Goal: Check status: Check status

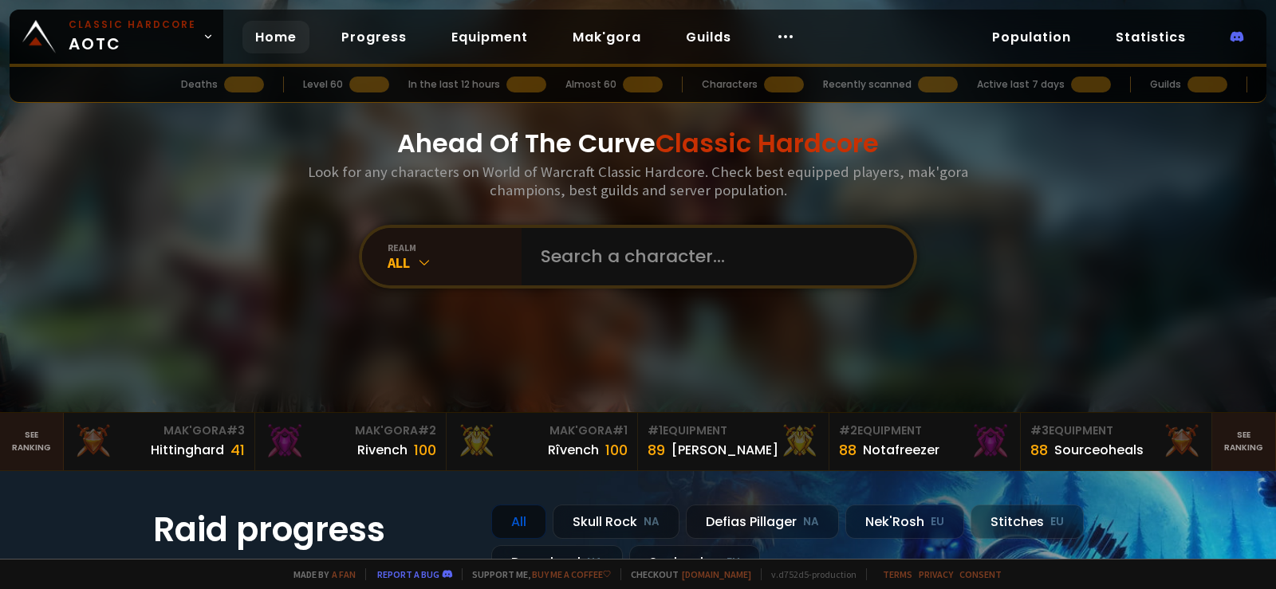
click at [698, 262] on input "text" at bounding box center [713, 256] width 364 height 57
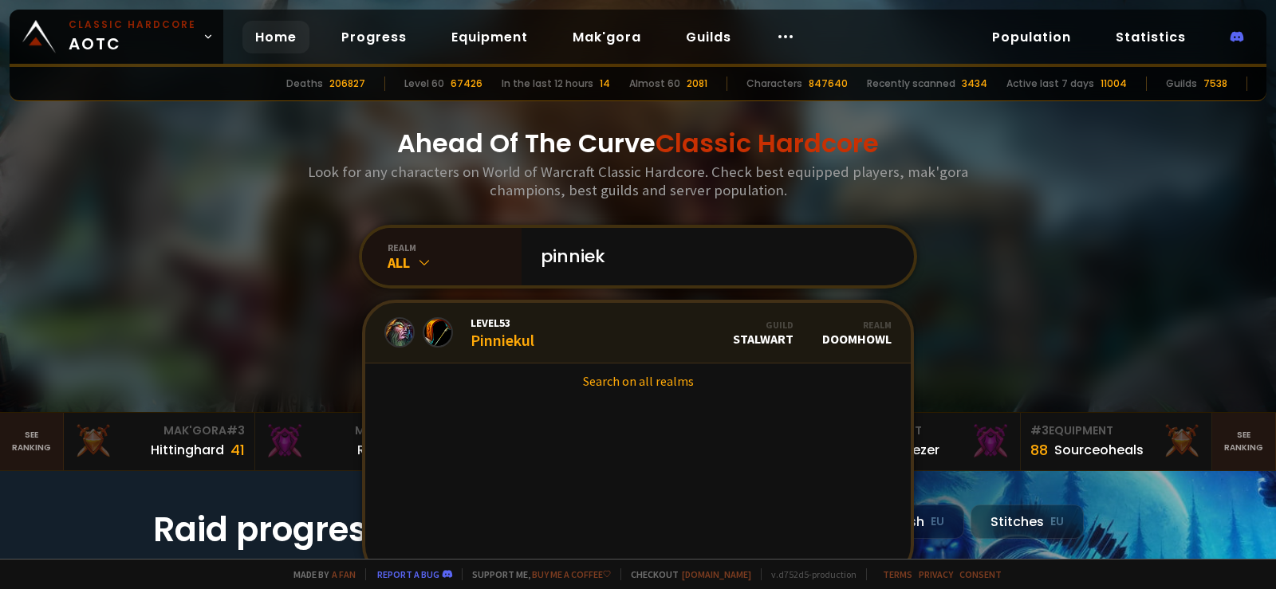
type input "pinniek"
click at [583, 336] on link "Level 53 Pinniekul Guild Stalwart Realm Doomhowl" at bounding box center [637, 333] width 545 height 61
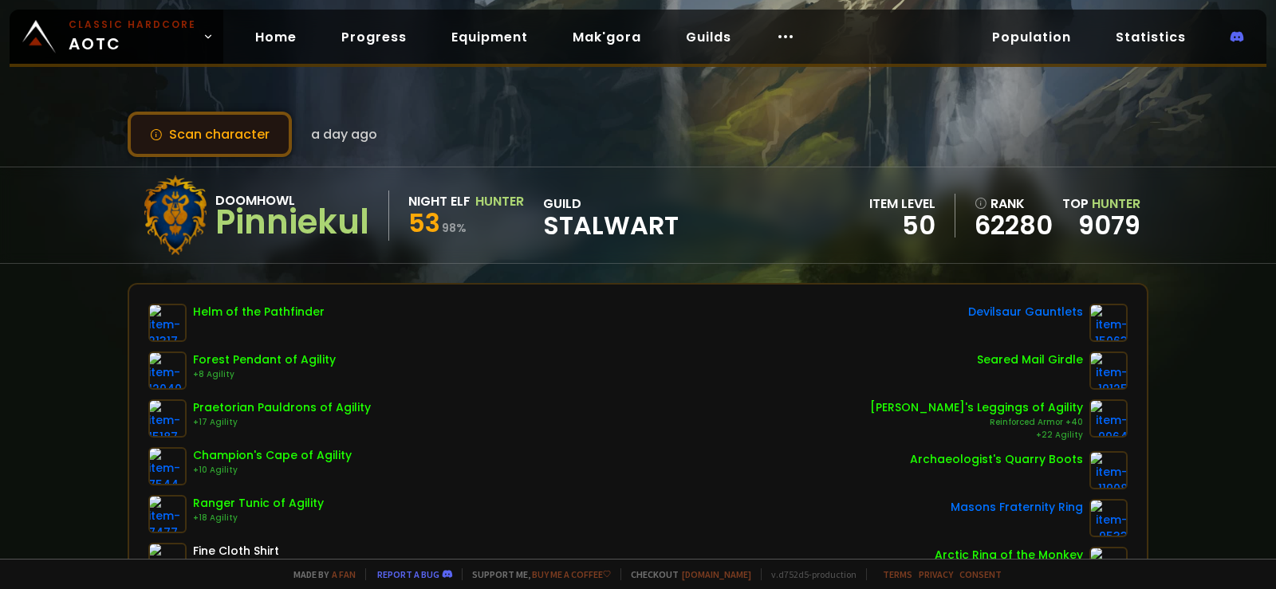
click at [214, 122] on button "Scan character" at bounding box center [210, 134] width 164 height 45
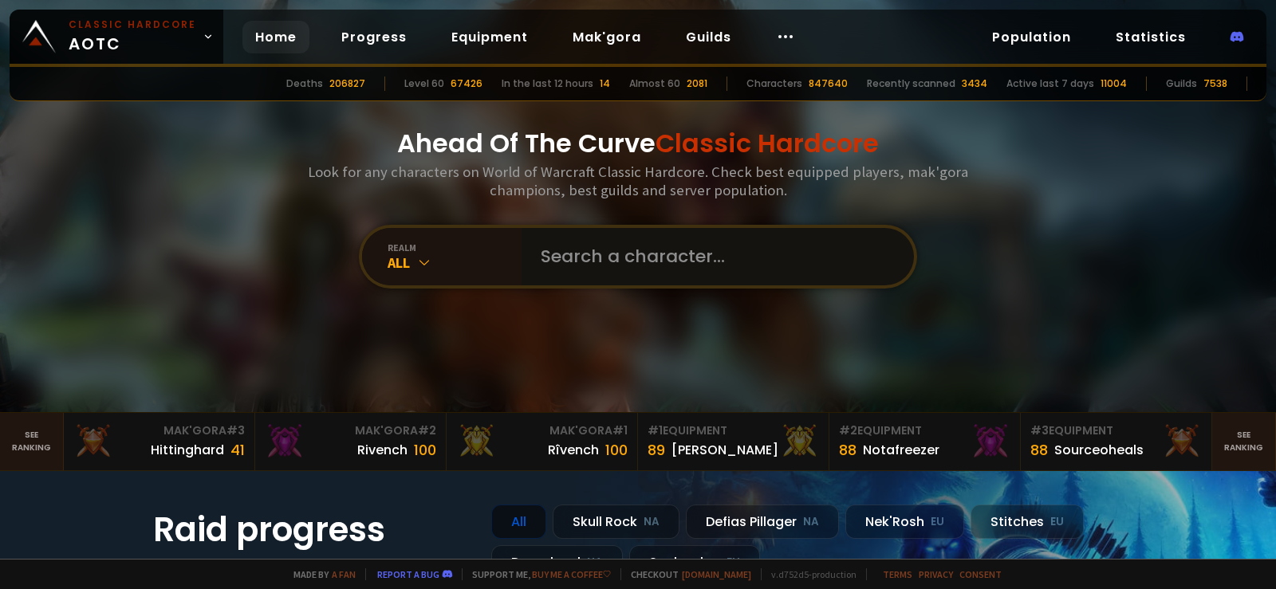
click at [658, 260] on input "text" at bounding box center [713, 256] width 364 height 57
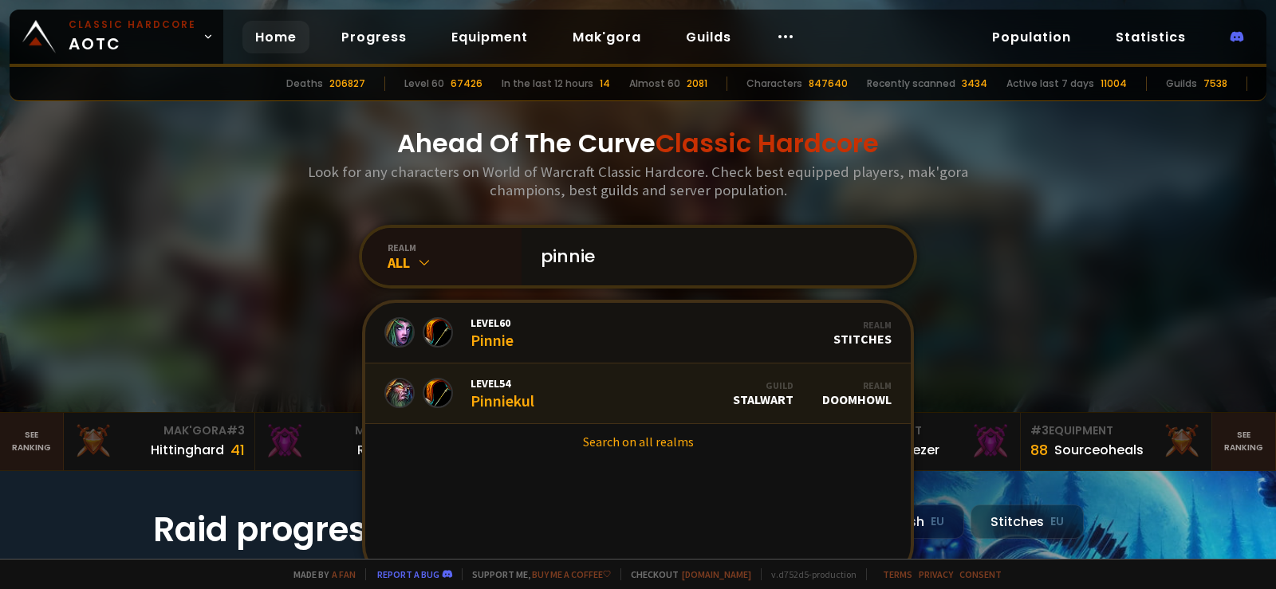
type input "pinnie"
click at [614, 395] on link "Level 54 Pinniekul Guild Stalwart Realm Doomhowl" at bounding box center [637, 394] width 545 height 61
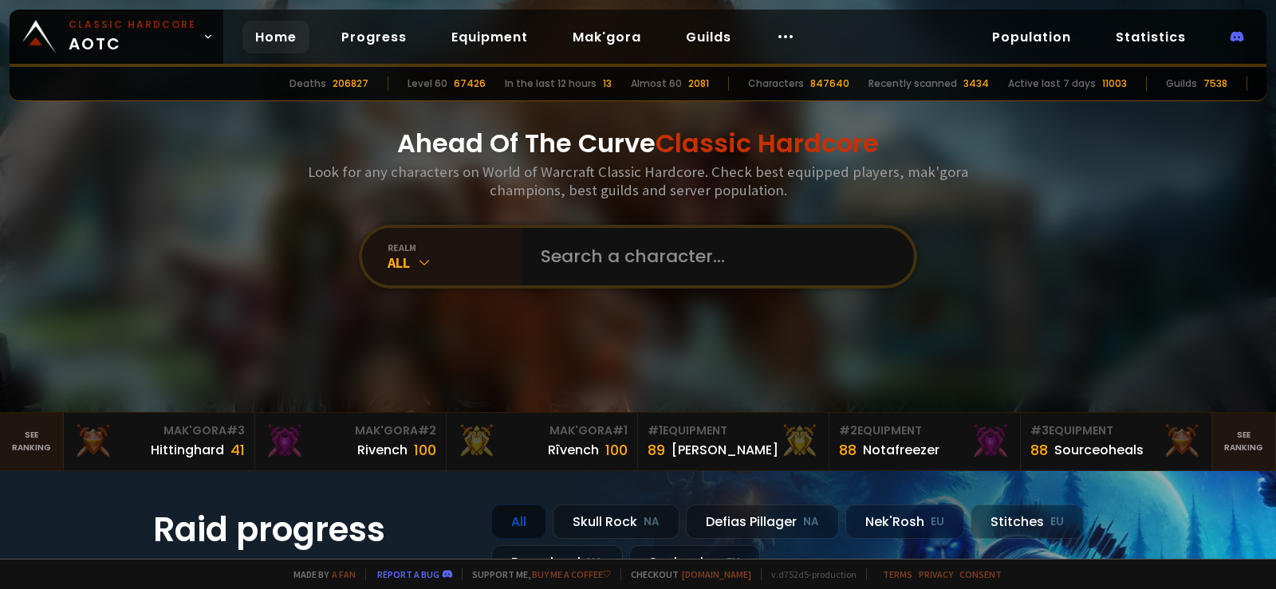
click at [627, 263] on input "text" at bounding box center [713, 256] width 364 height 57
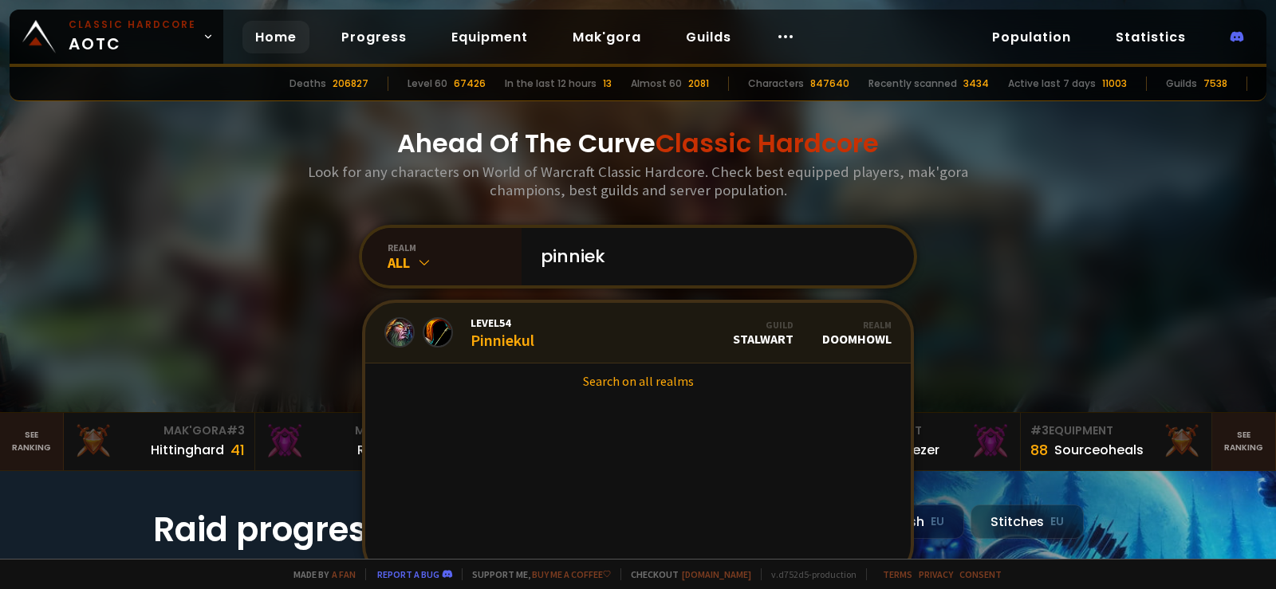
type input "pinniek"
click at [568, 342] on link "Level 54 Pinniekul Guild Stalwart Realm Doomhowl" at bounding box center [637, 333] width 545 height 61
